Goal: Transaction & Acquisition: Purchase product/service

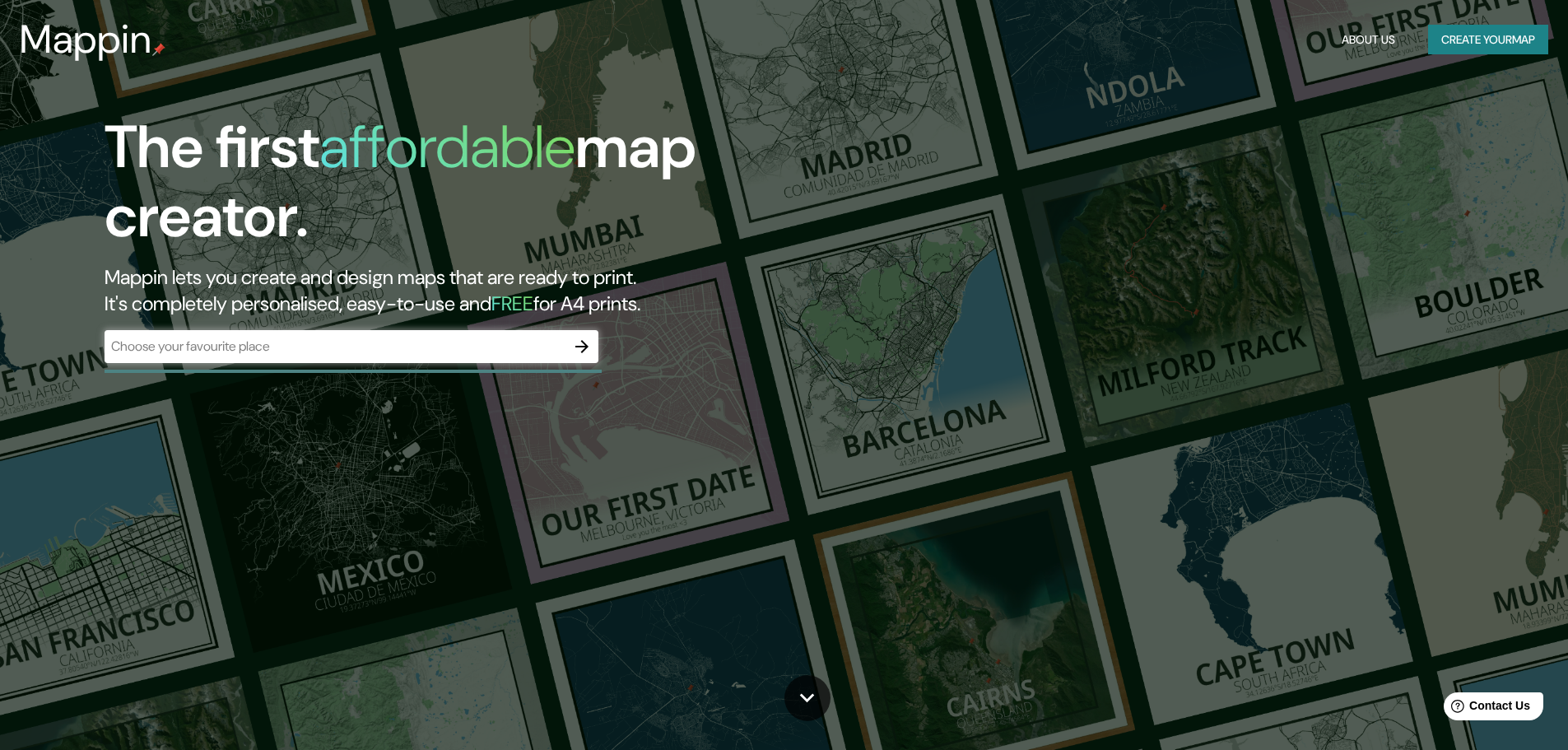
click at [502, 356] on div "​" at bounding box center [352, 346] width 494 height 33
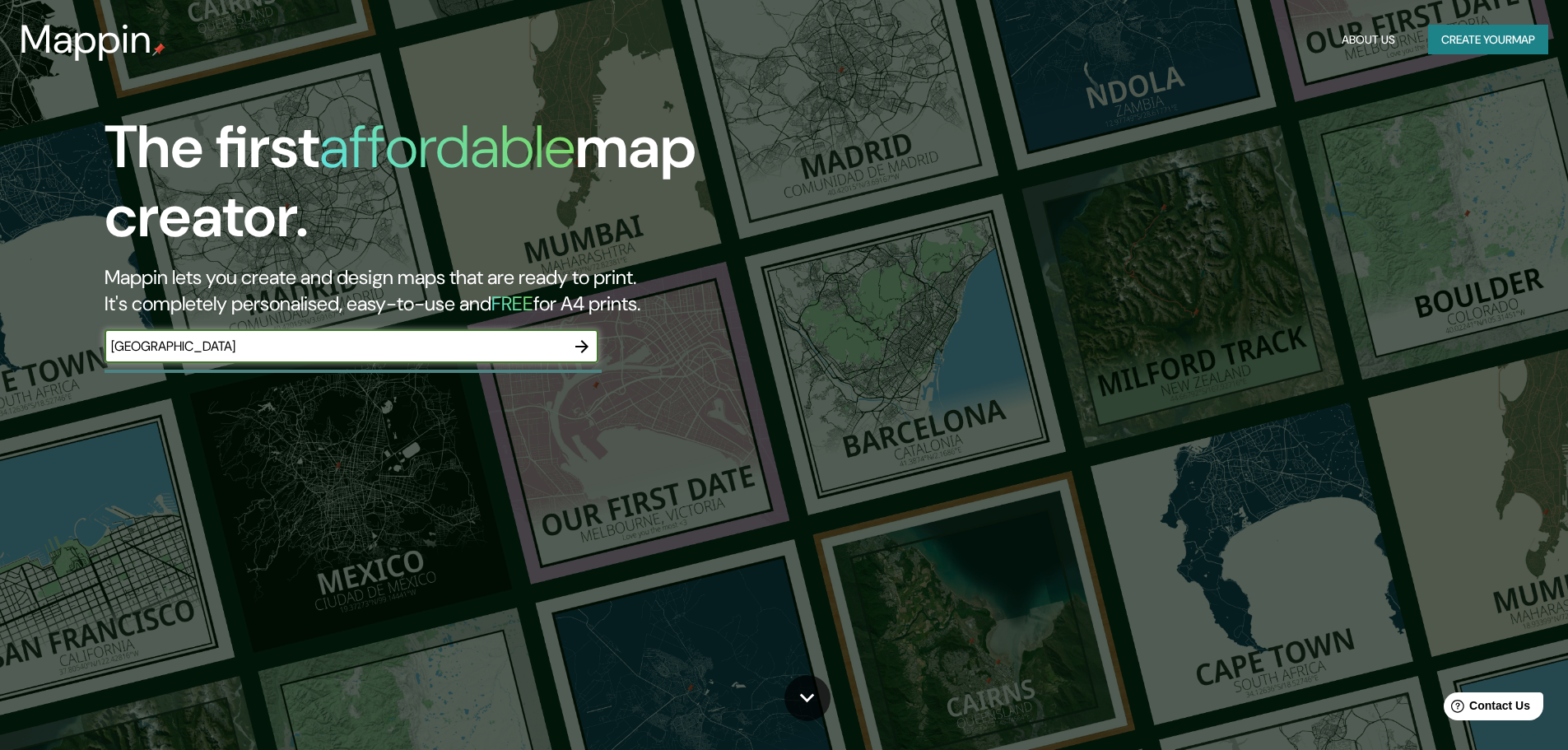
type input "LIMA"
click at [577, 350] on icon "button" at bounding box center [582, 346] width 20 height 20
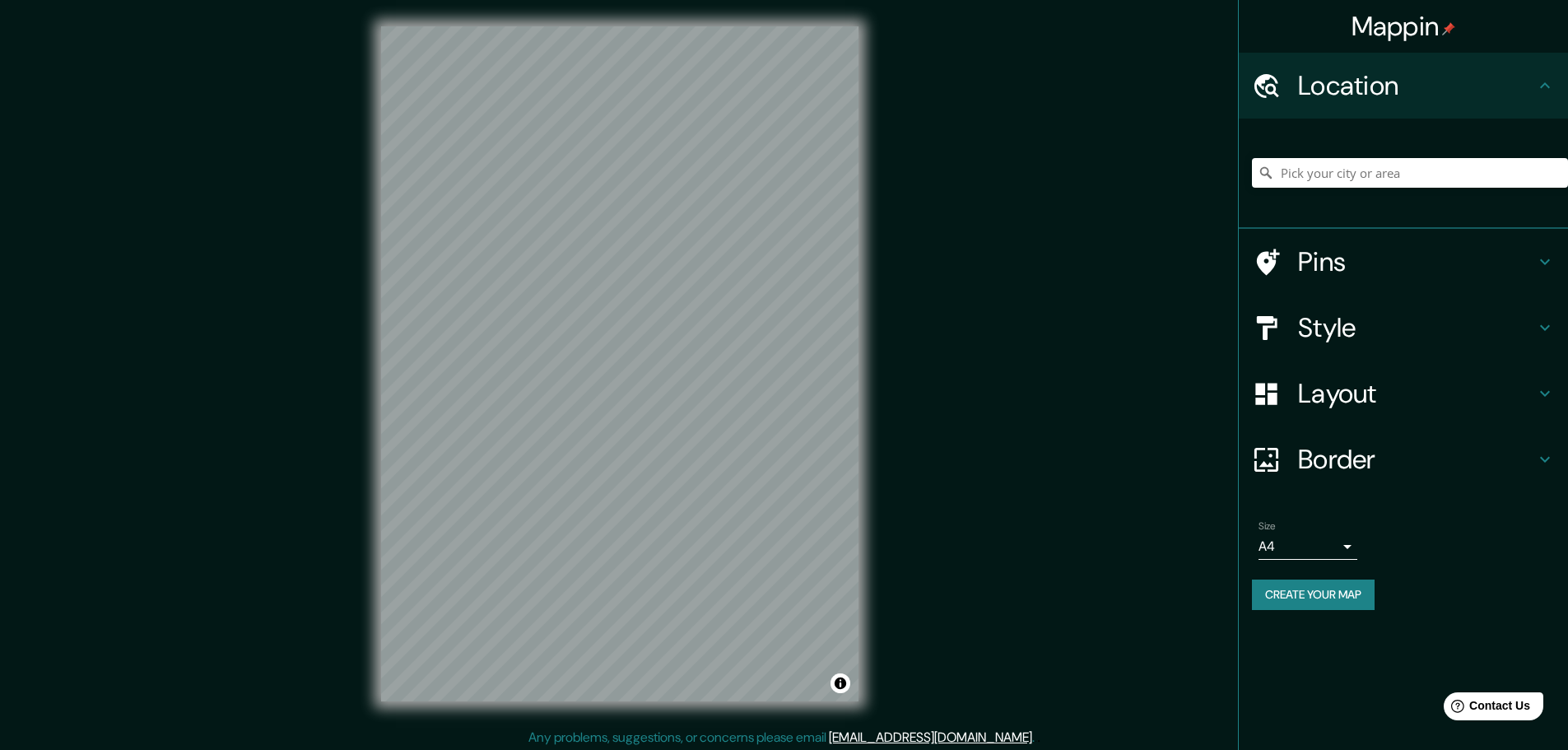
click at [1419, 417] on div "Layout" at bounding box center [1403, 394] width 329 height 65
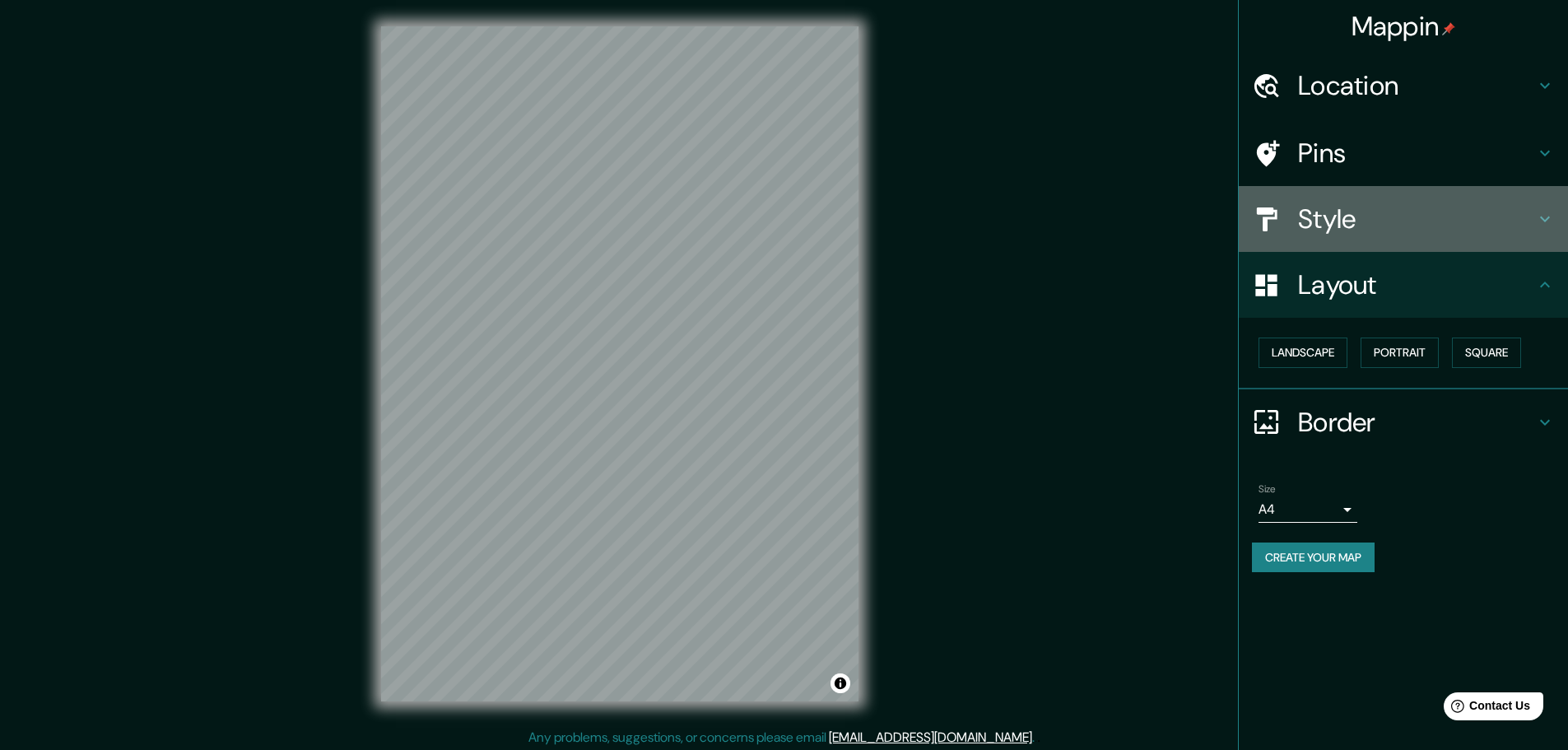
click at [1361, 227] on h4 "Style" at bounding box center [1417, 219] width 237 height 33
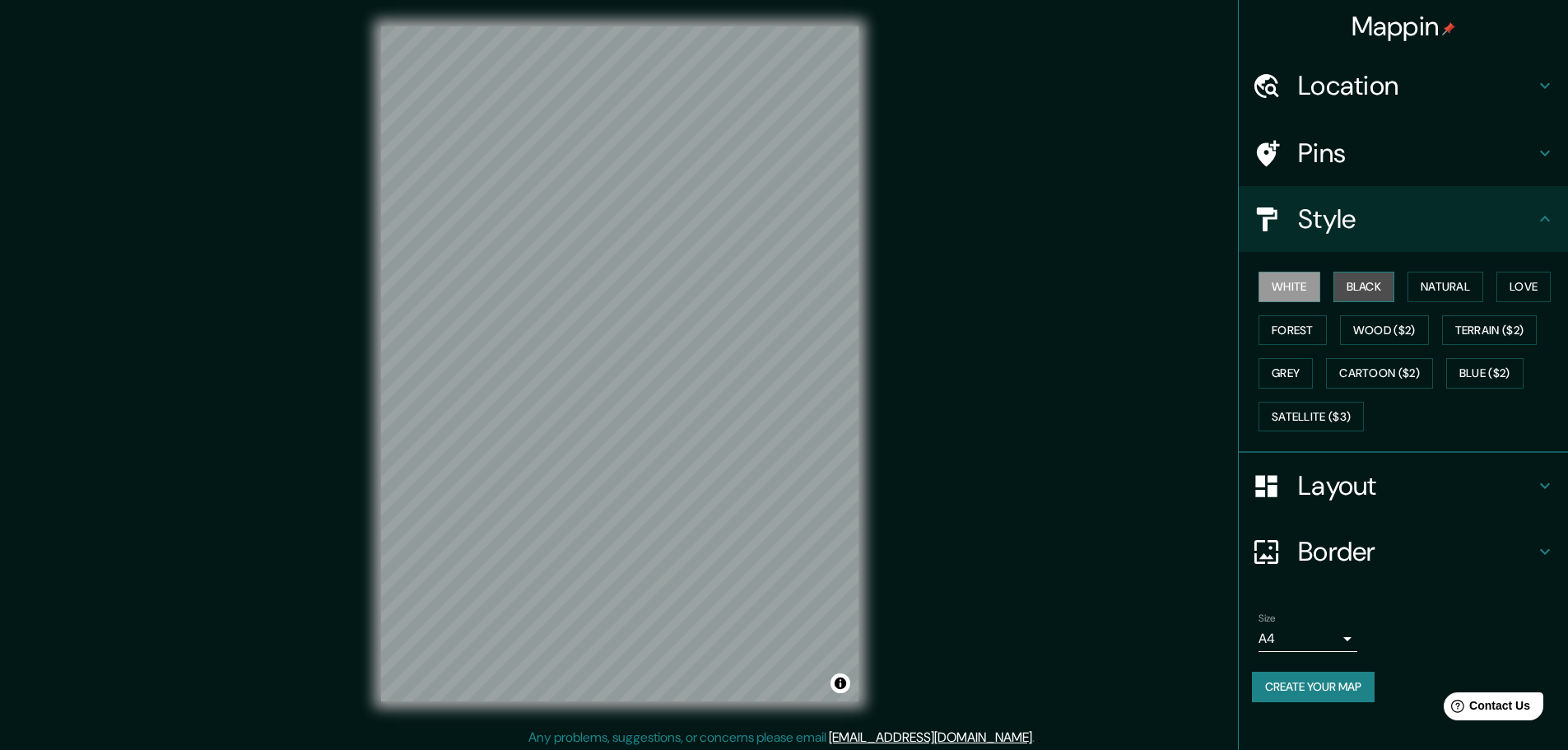
click at [1392, 281] on button "Black" at bounding box center [1364, 287] width 62 height 31
click at [1430, 286] on button "Natural" at bounding box center [1446, 287] width 76 height 31
click at [1493, 300] on div "White Black Natural Love Forest Wood ($2) Terrain ($2) Grey Cartoon ($2) Blue (…" at bounding box center [1410, 352] width 316 height 173
click at [1513, 293] on button "Love" at bounding box center [1524, 287] width 54 height 31
click at [1298, 336] on button "Forest" at bounding box center [1292, 330] width 68 height 31
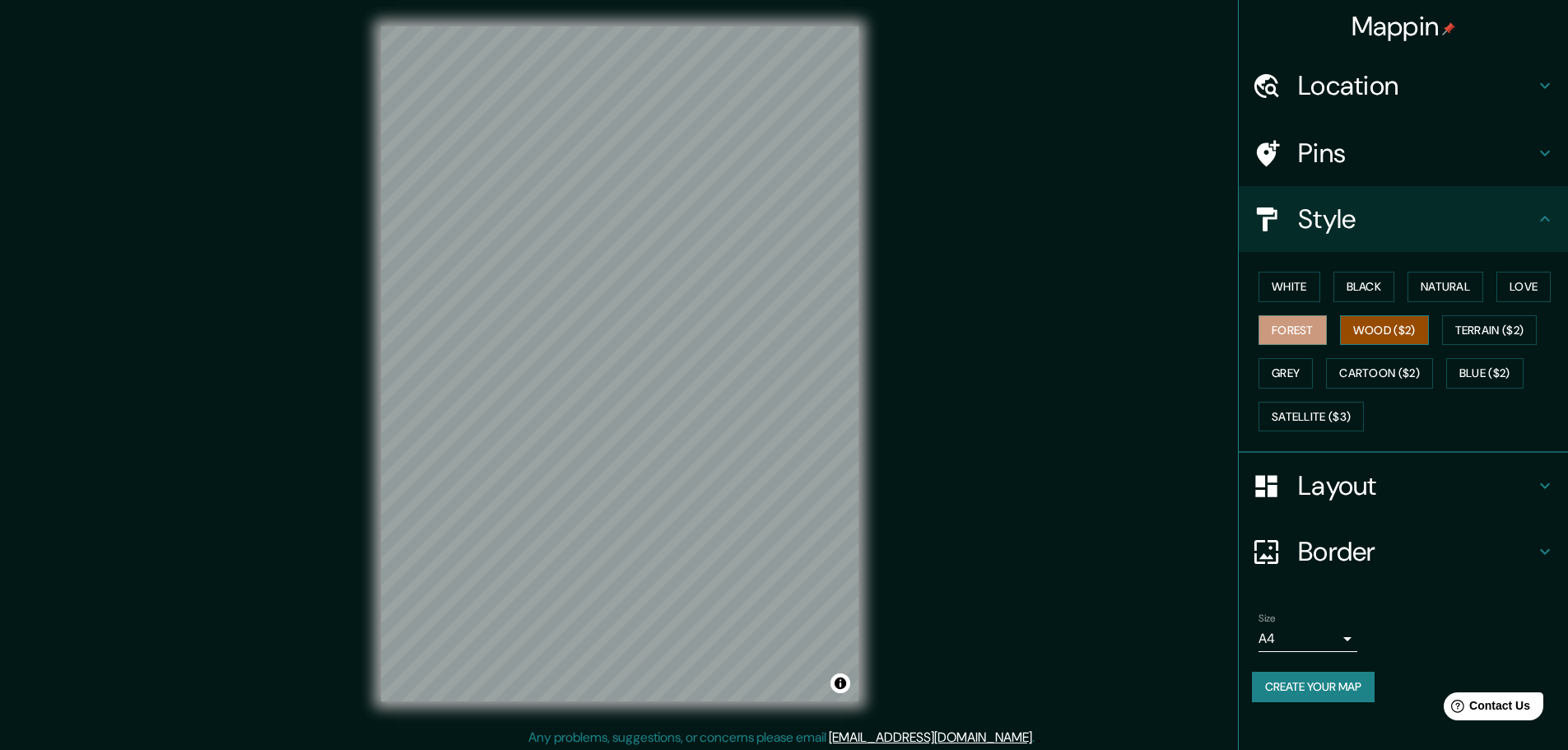
click at [1393, 339] on button "Wood ($2)" at bounding box center [1384, 330] width 89 height 31
click at [1473, 334] on button "Terrain ($2)" at bounding box center [1490, 330] width 95 height 31
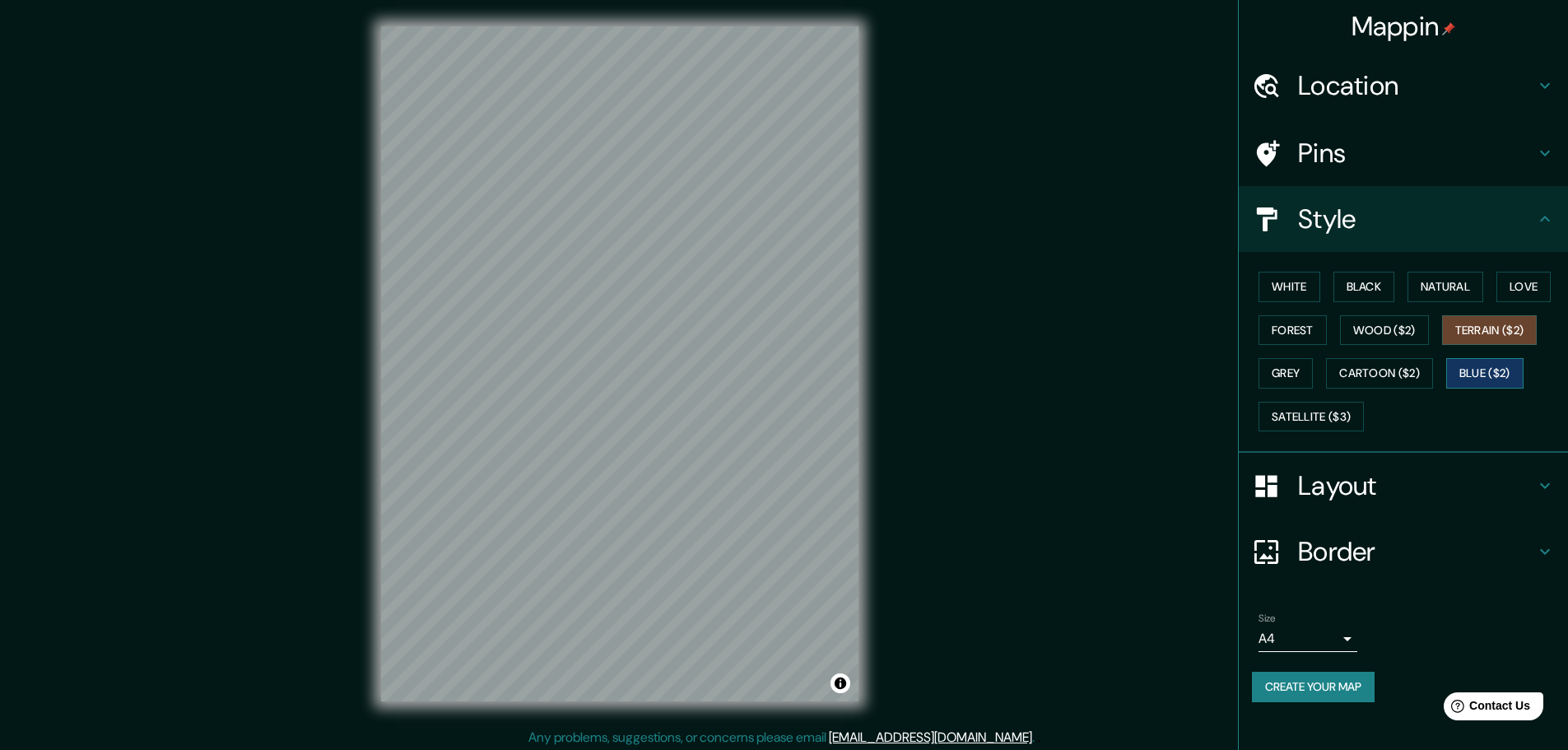
click at [1470, 368] on button "Blue ($2)" at bounding box center [1485, 373] width 78 height 31
drag, startPoint x: 1409, startPoint y: 371, endPoint x: 1137, endPoint y: 312, distance: 278.3
click at [1170, 328] on div "Mappin Location Pins Style White Black Natural Love Forest Wood ($2) Terrain ($…" at bounding box center [784, 377] width 1568 height 755
click at [1291, 292] on button "White" at bounding box center [1289, 287] width 62 height 31
click at [1330, 293] on div "White Black Natural Love Forest Wood ($2) Terrain ($2) Grey Cartoon ($2) Blue (…" at bounding box center [1410, 352] width 316 height 173
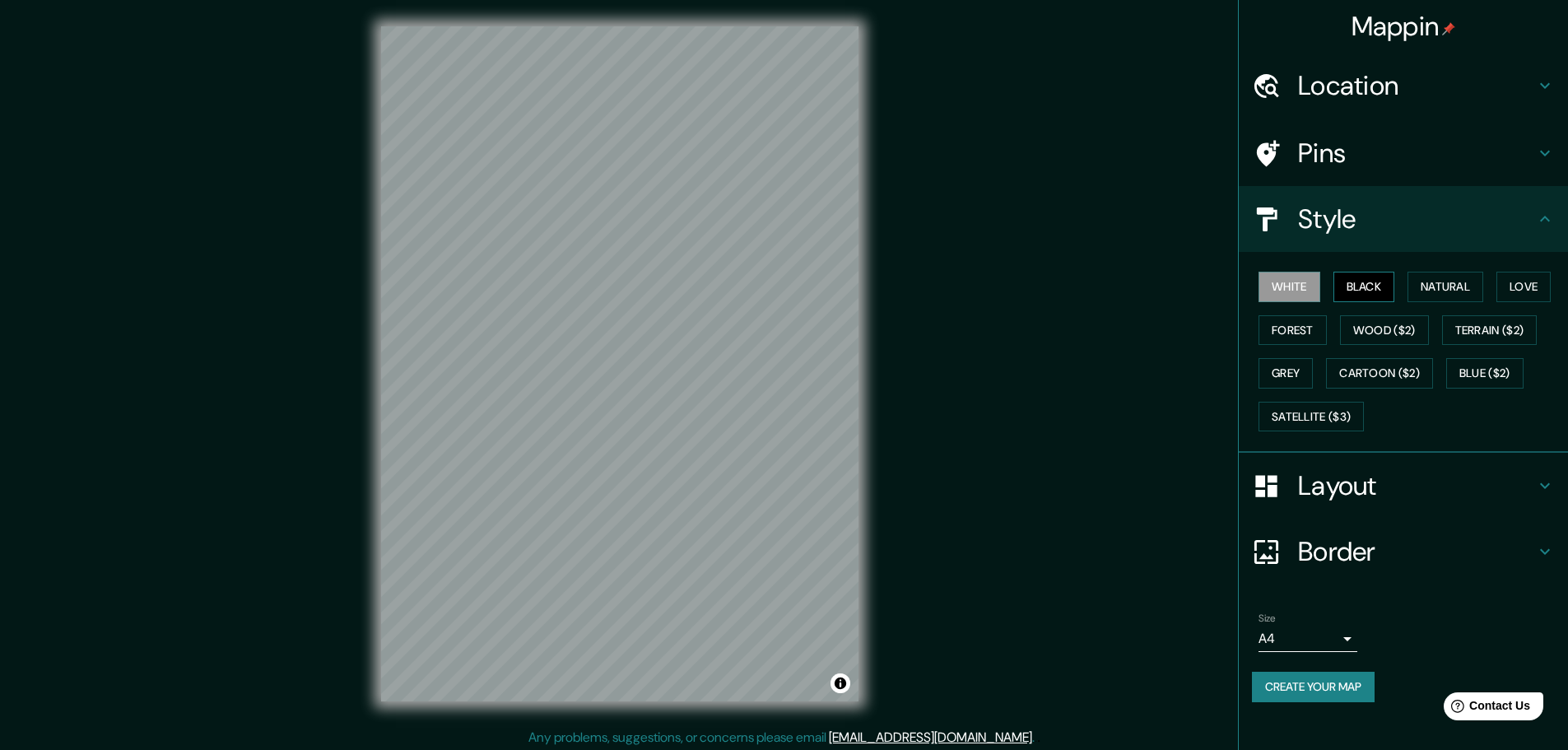
click at [1346, 293] on button "Black" at bounding box center [1364, 287] width 62 height 31
click at [1374, 297] on button "Black" at bounding box center [1364, 287] width 62 height 31
click at [1435, 294] on button "Natural" at bounding box center [1446, 287] width 76 height 31
click at [1337, 690] on button "Create your map" at bounding box center [1313, 686] width 122 height 31
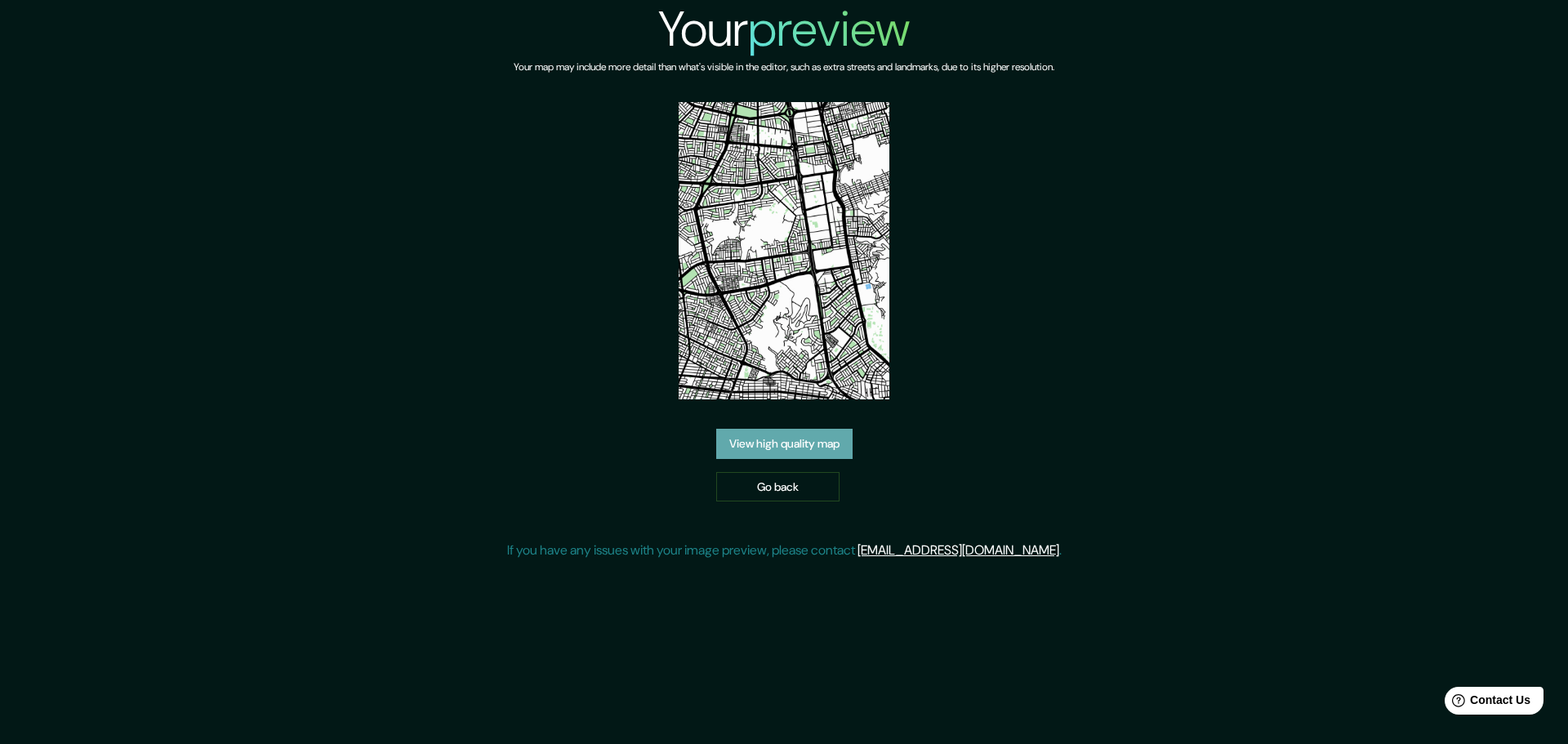
click at [809, 449] on link "View high quality map" at bounding box center [784, 443] width 136 height 31
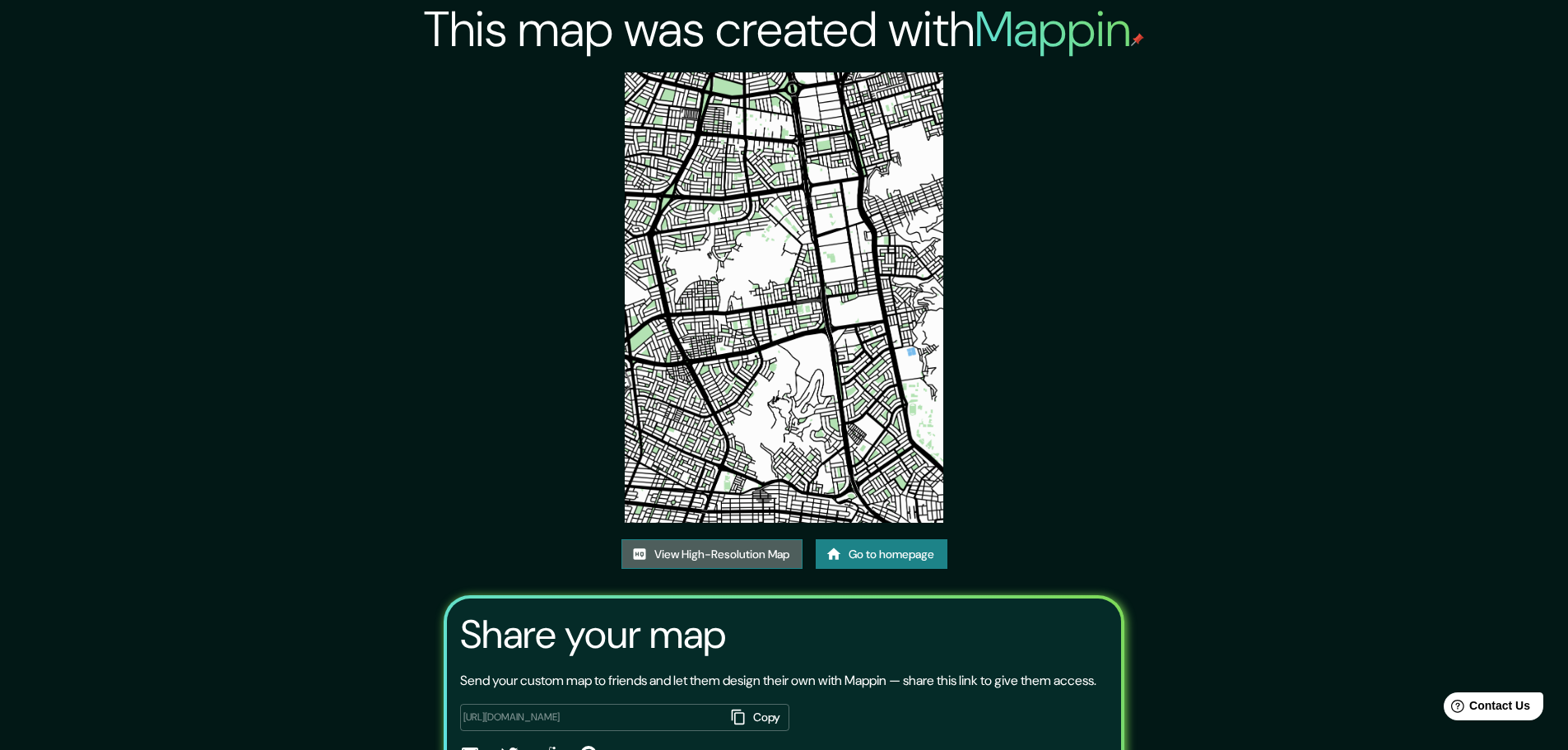
click at [696, 561] on link "View High-Resolution Map" at bounding box center [712, 555] width 181 height 31
